Goal: Find specific page/section: Find specific page/section

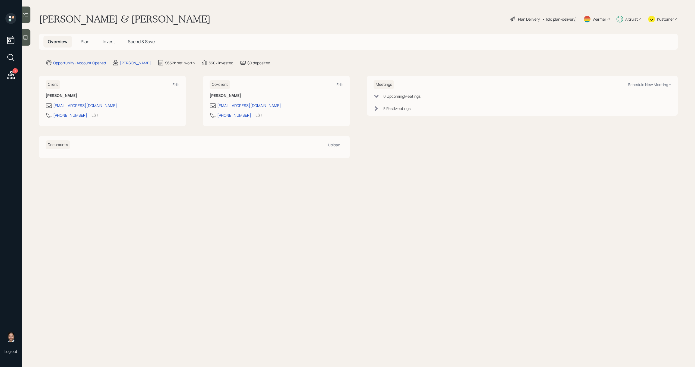
click at [633, 21] on div "Altruist" at bounding box center [631, 19] width 13 height 6
click at [630, 20] on div "Altruist" at bounding box center [631, 19] width 13 height 6
click at [8, 74] on icon at bounding box center [11, 75] width 10 height 10
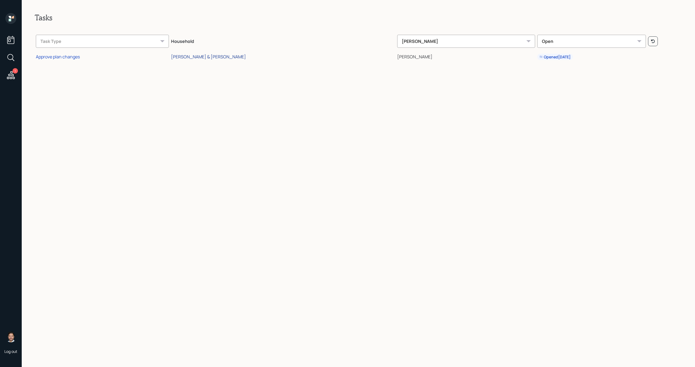
click at [217, 56] on div "[PERSON_NAME] & [PERSON_NAME]" at bounding box center [208, 57] width 75 height 6
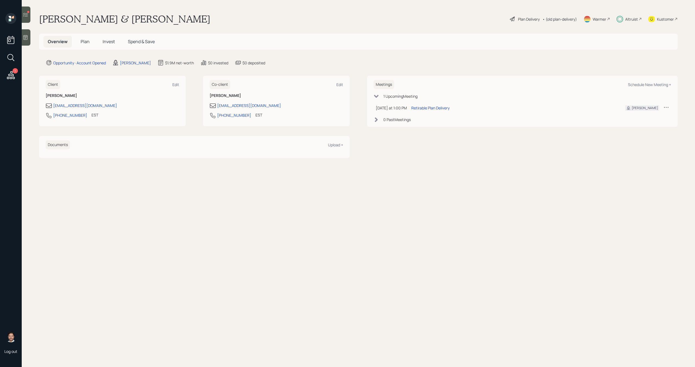
click at [28, 18] on div at bounding box center [26, 15] width 9 height 16
